Goal: Navigation & Orientation: Go to known website

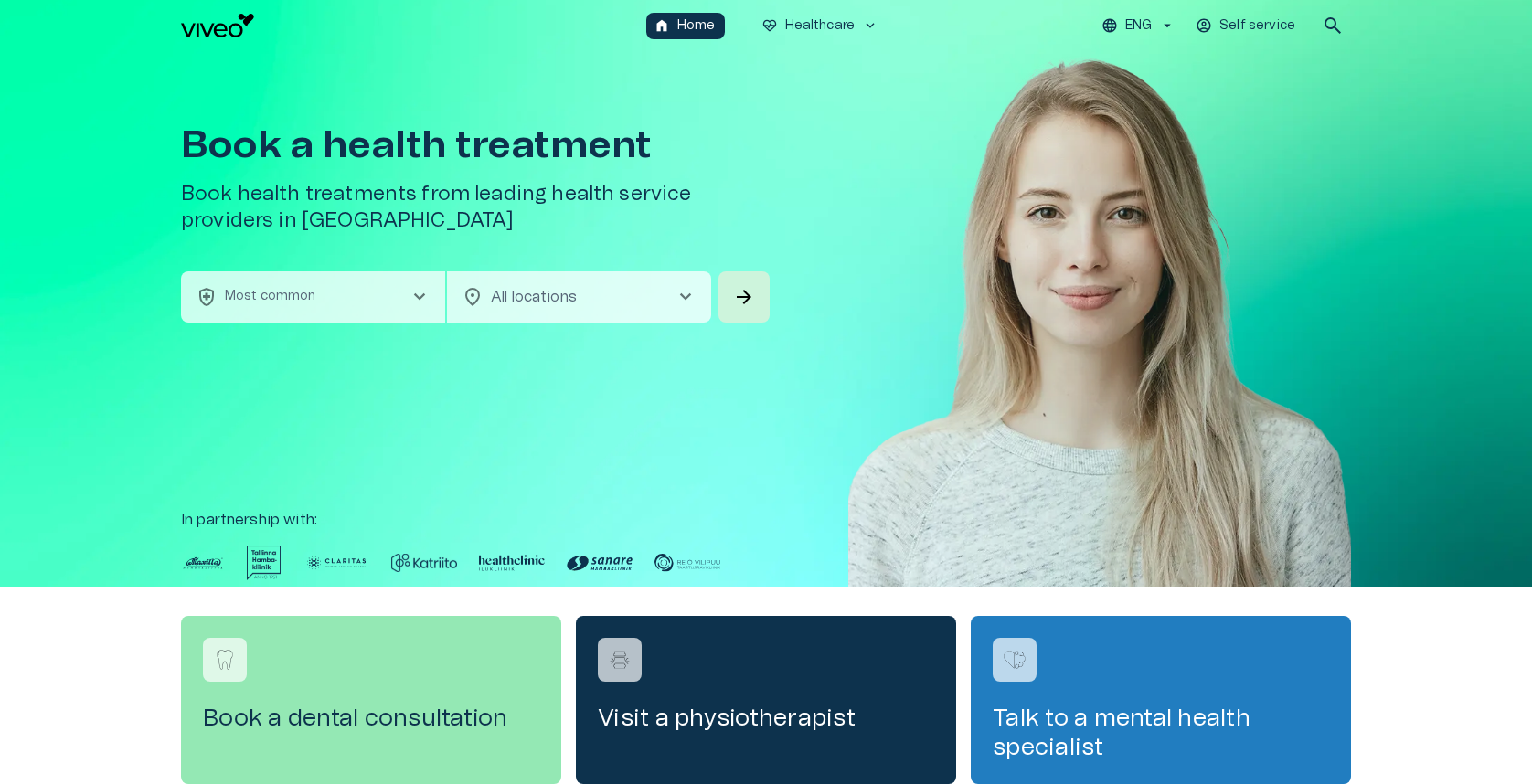
click at [871, 298] on img at bounding box center [1099, 347] width 502 height 590
click at [950, 212] on img at bounding box center [1099, 347] width 502 height 590
